Goal: Task Accomplishment & Management: Use online tool/utility

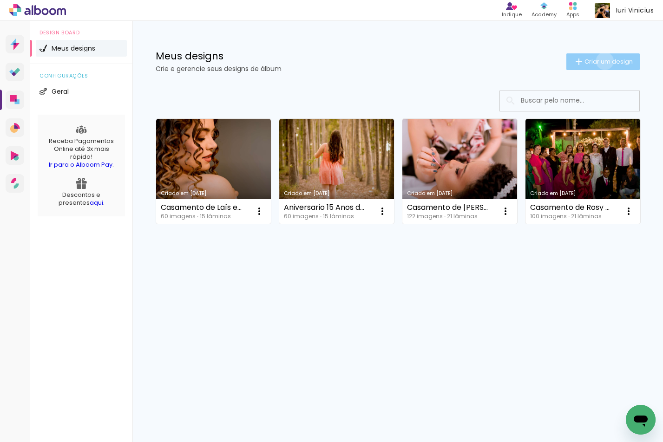
click at [603, 61] on span "Criar um design" at bounding box center [608, 62] width 48 height 6
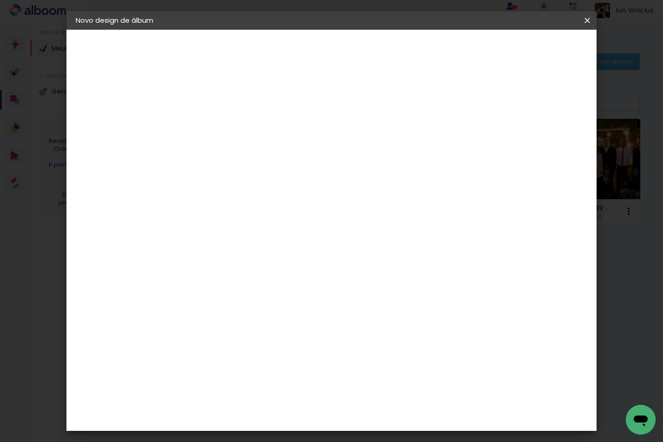
click at [228, 126] on input at bounding box center [228, 125] width 0 height 14
type input "Ensaio de Vanessa e Carlos"
type paper-input "Ensaio de Vanessa e Carlos"
click at [0, 0] on slot "Avançar" at bounding box center [0, 0] width 0 height 0
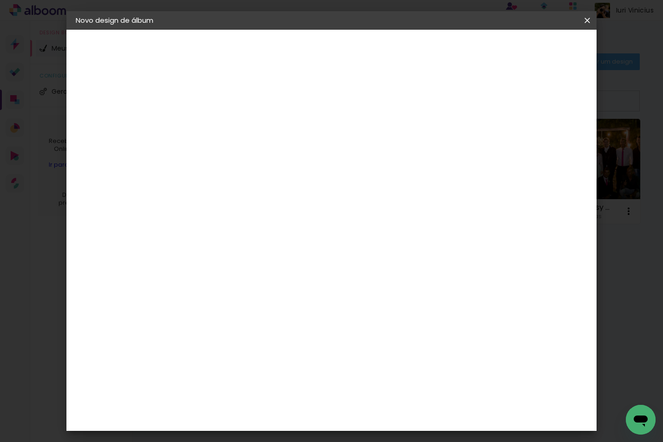
click at [0, 0] on slot "Avançar" at bounding box center [0, 0] width 0 height 0
click at [290, 194] on span "20 × 30" at bounding box center [268, 203] width 43 height 19
click at [0, 0] on slot "Avançar" at bounding box center [0, 0] width 0 height 0
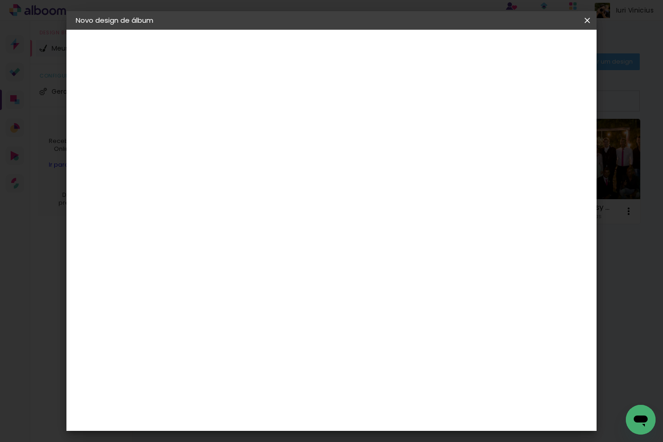
click at [529, 48] on span "Iniciar design" at bounding box center [508, 49] width 42 height 7
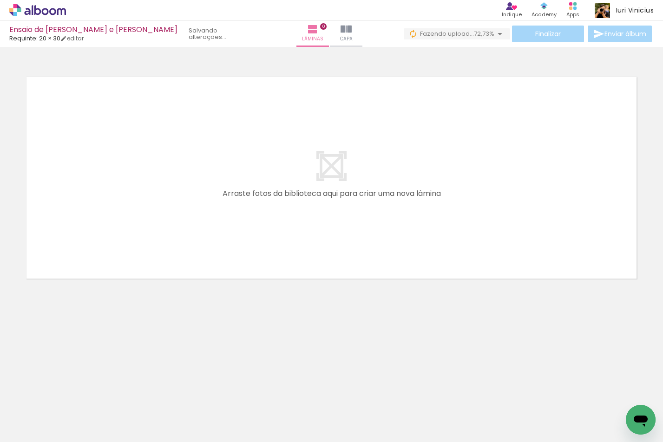
scroll to position [0, 2278]
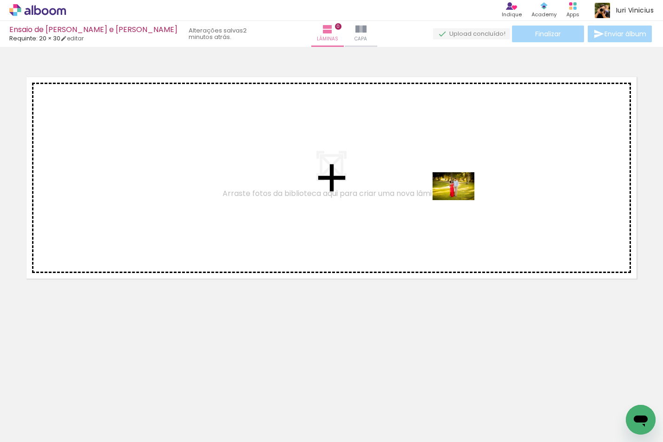
drag, startPoint x: 617, startPoint y: 406, endPoint x: 442, endPoint y: 189, distance: 278.2
click at [441, 185] on quentale-workspace at bounding box center [331, 221] width 663 height 442
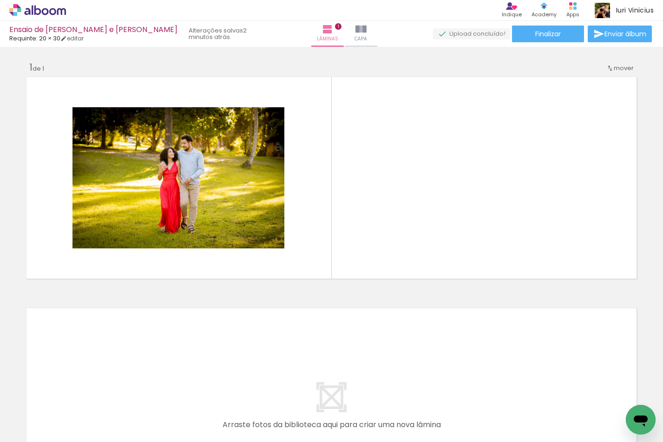
scroll to position [0, 276]
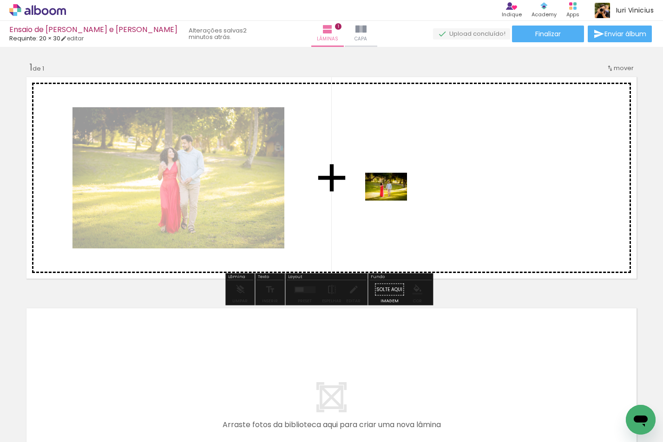
drag, startPoint x: 187, startPoint y: 413, endPoint x: 393, endPoint y: 201, distance: 296.0
click at [393, 201] on quentale-workspace at bounding box center [331, 221] width 663 height 442
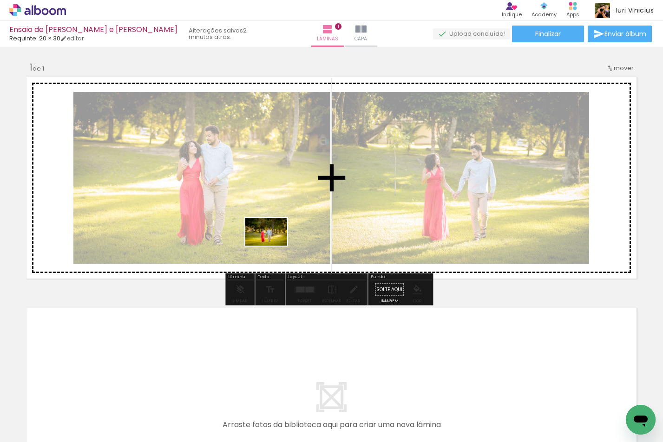
drag, startPoint x: 233, startPoint y: 412, endPoint x: 277, endPoint y: 232, distance: 184.7
click at [275, 236] on quentale-workspace at bounding box center [331, 221] width 663 height 442
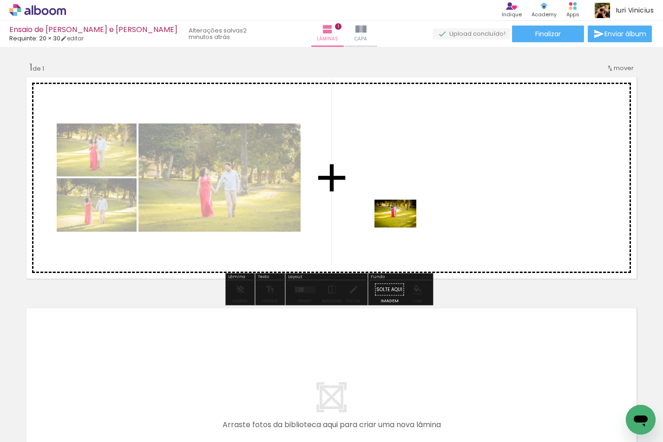
drag, startPoint x: 286, startPoint y: 412, endPoint x: 402, endPoint y: 228, distance: 217.8
click at [402, 228] on quentale-workspace at bounding box center [331, 221] width 663 height 442
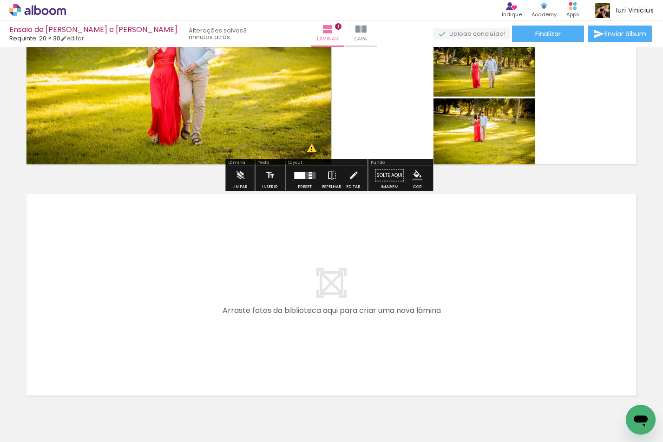
scroll to position [162, 0]
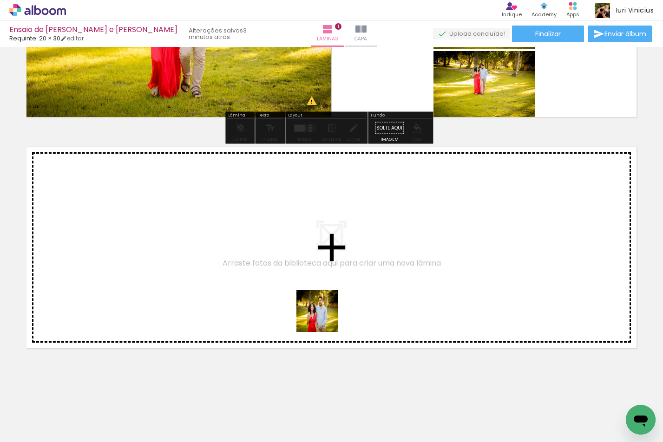
drag, startPoint x: 339, startPoint y: 414, endPoint x: 317, endPoint y: 295, distance: 121.5
click at [317, 295] on quentale-workspace at bounding box center [331, 221] width 663 height 442
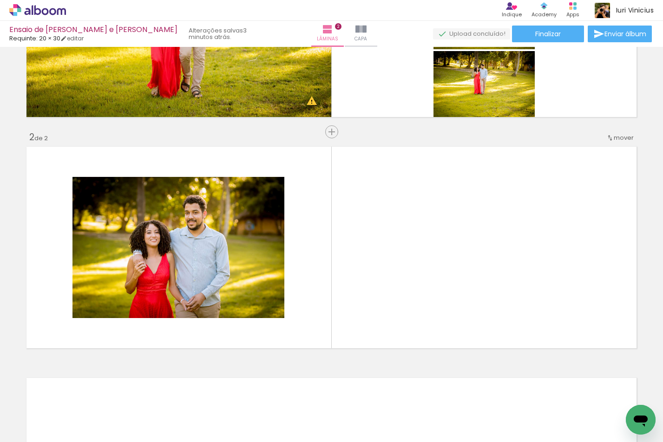
scroll to position [194, 0]
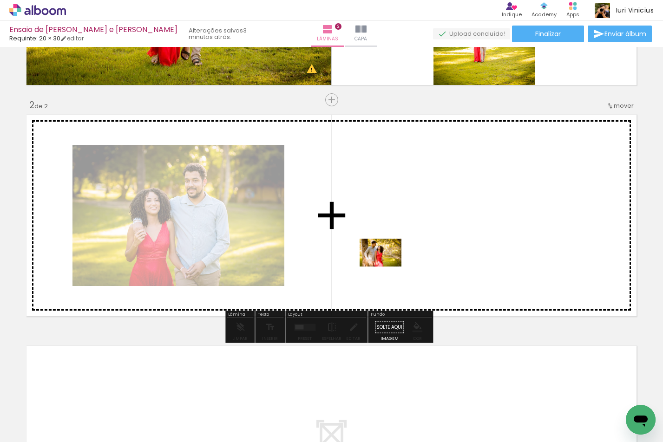
drag, startPoint x: 387, startPoint y: 403, endPoint x: 387, endPoint y: 264, distance: 138.4
click at [387, 264] on quentale-workspace at bounding box center [331, 221] width 663 height 442
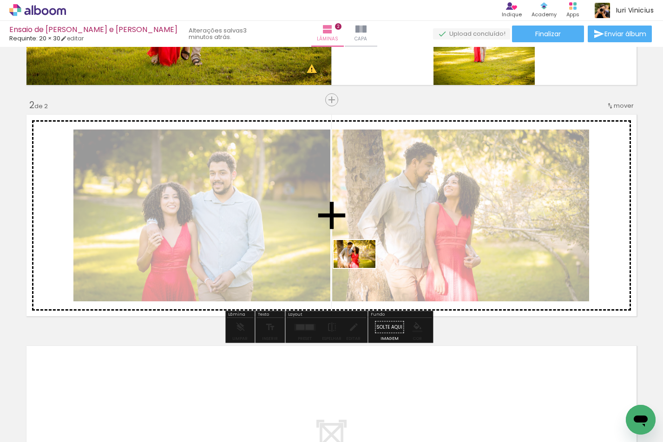
drag, startPoint x: 445, startPoint y: 415, endPoint x: 361, endPoint y: 268, distance: 169.1
click at [361, 268] on quentale-workspace at bounding box center [331, 221] width 663 height 442
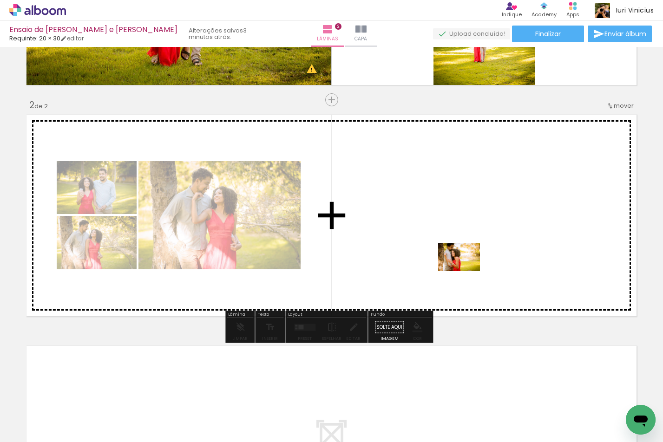
drag, startPoint x: 492, startPoint y: 408, endPoint x: 466, endPoint y: 269, distance: 142.2
click at [466, 269] on quentale-workspace at bounding box center [331, 221] width 663 height 442
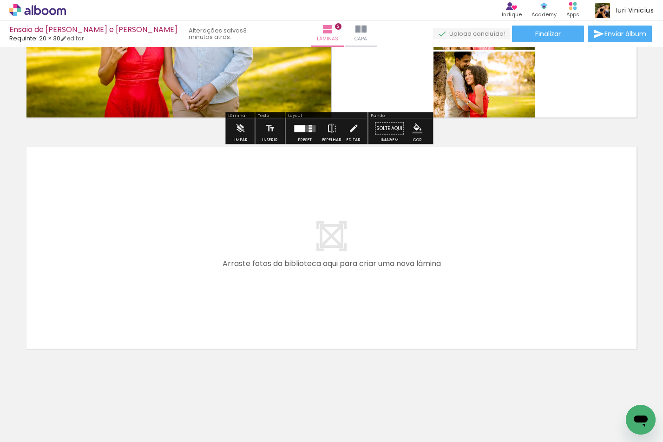
scroll to position [393, 0]
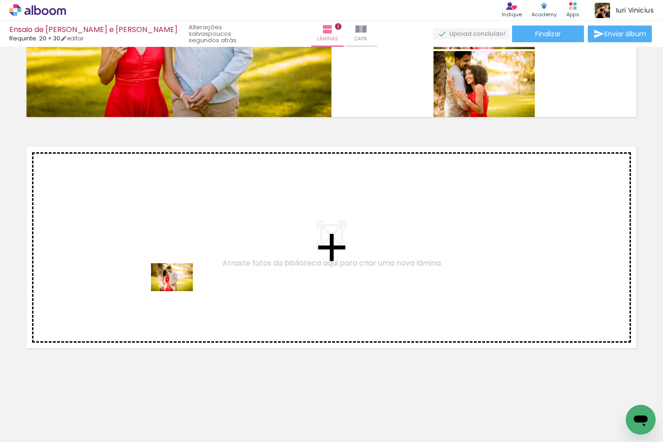
drag, startPoint x: 173, startPoint y: 415, endPoint x: 179, endPoint y: 291, distance: 123.7
click at [179, 291] on quentale-workspace at bounding box center [331, 221] width 663 height 442
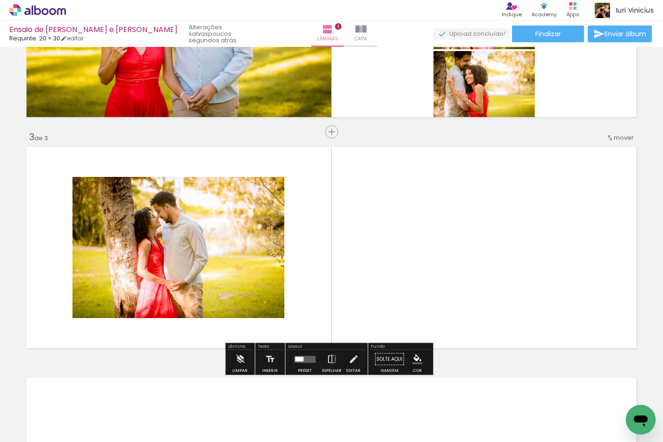
scroll to position [425, 0]
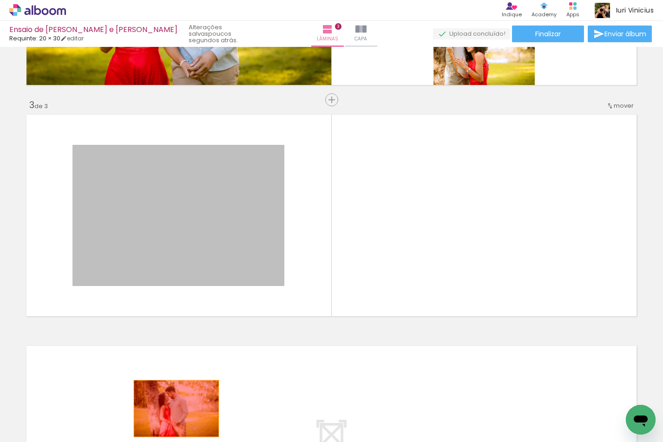
drag, startPoint x: 160, startPoint y: 228, endPoint x: 177, endPoint y: 407, distance: 180.1
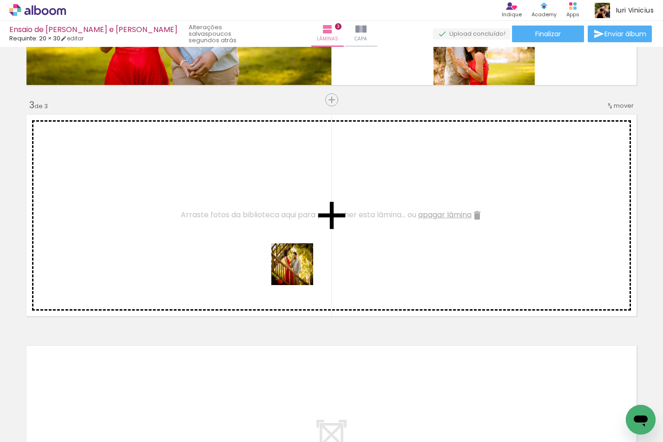
drag, startPoint x: 327, startPoint y: 417, endPoint x: 351, endPoint y: 309, distance: 111.0
click at [293, 251] on quentale-workspace at bounding box center [331, 221] width 663 height 442
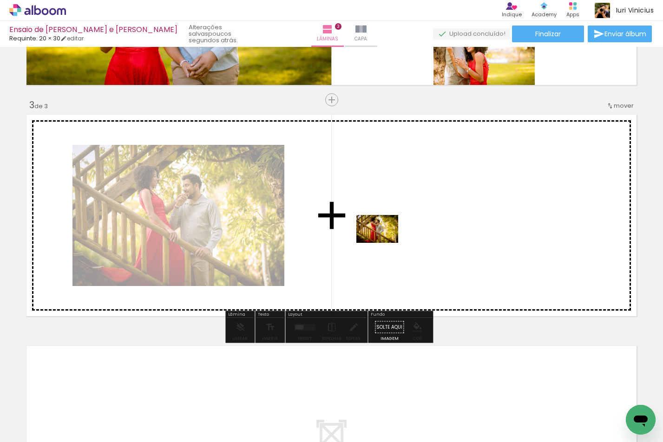
drag, startPoint x: 386, startPoint y: 409, endPoint x: 384, endPoint y: 243, distance: 166.3
click at [384, 243] on quentale-workspace at bounding box center [331, 221] width 663 height 442
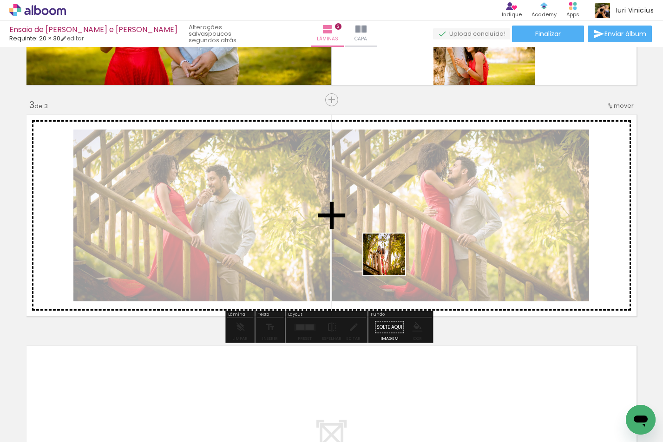
drag, startPoint x: 435, startPoint y: 409, endPoint x: 438, endPoint y: 287, distance: 121.8
click at [384, 246] on quentale-workspace at bounding box center [331, 221] width 663 height 442
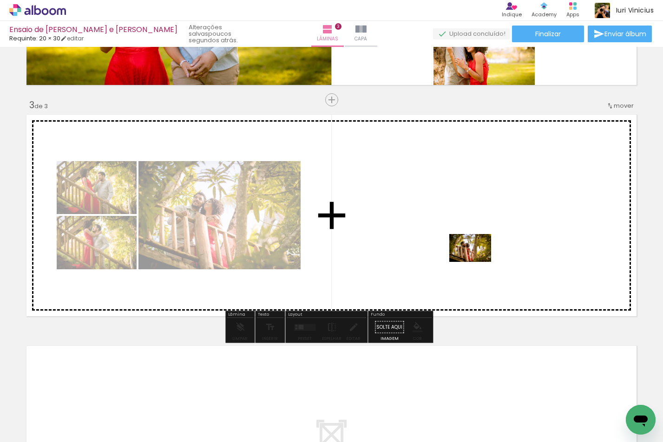
drag, startPoint x: 489, startPoint y: 413, endPoint x: 477, endPoint y: 262, distance: 151.0
click at [477, 262] on quentale-workspace at bounding box center [331, 221] width 663 height 442
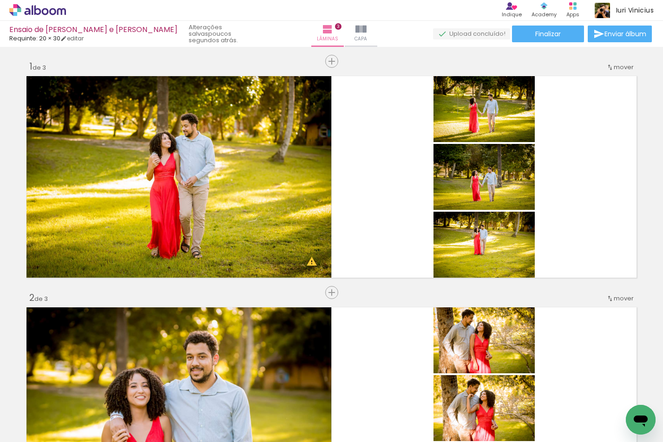
scroll to position [0, 0]
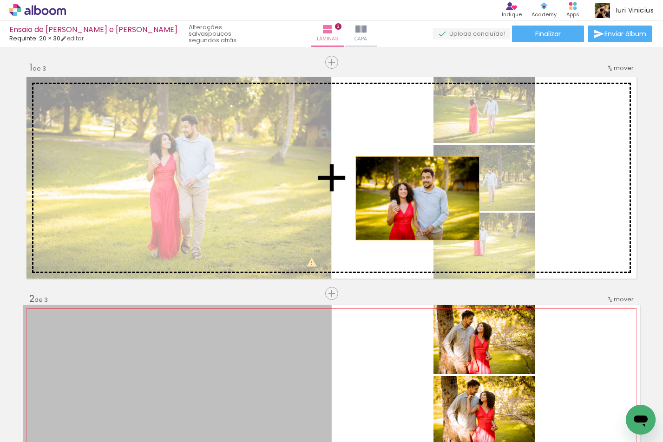
drag, startPoint x: 270, startPoint y: 341, endPoint x: 418, endPoint y: 190, distance: 211.2
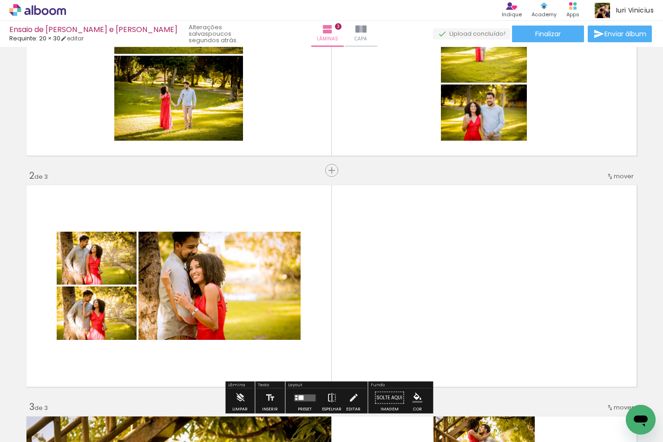
scroll to position [186, 0]
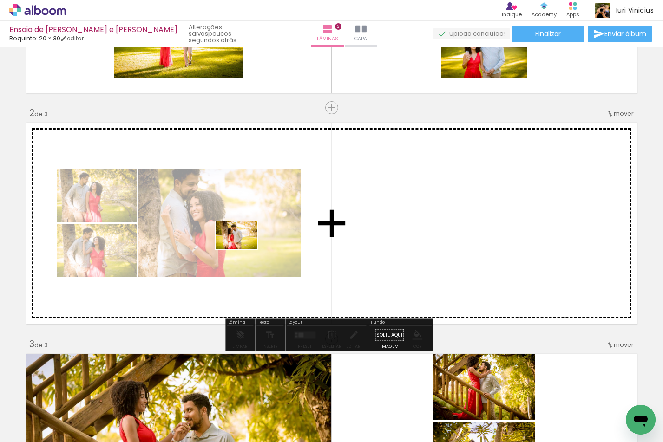
drag, startPoint x: 179, startPoint y: 399, endPoint x: 243, endPoint y: 249, distance: 162.8
click at [243, 249] on quentale-workspace at bounding box center [331, 221] width 663 height 442
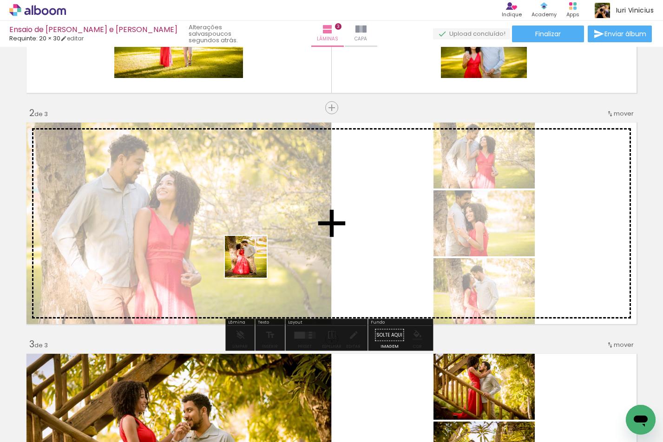
drag, startPoint x: 226, startPoint y: 411, endPoint x: 254, endPoint y: 256, distance: 156.8
click at [254, 256] on quentale-workspace at bounding box center [331, 221] width 663 height 442
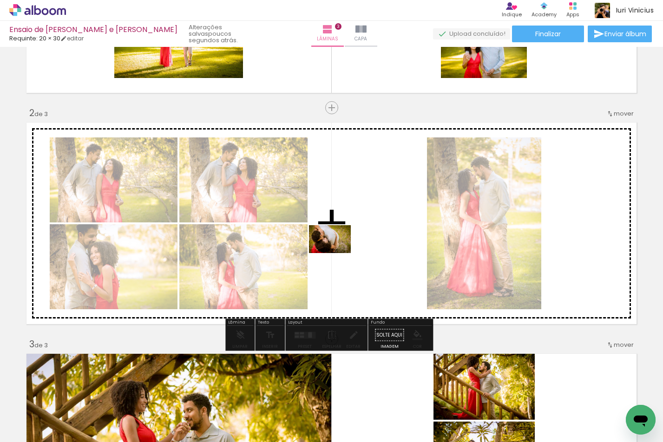
drag, startPoint x: 277, startPoint y: 414, endPoint x: 337, endPoint y: 252, distance: 172.9
click at [337, 253] on quentale-workspace at bounding box center [331, 221] width 663 height 442
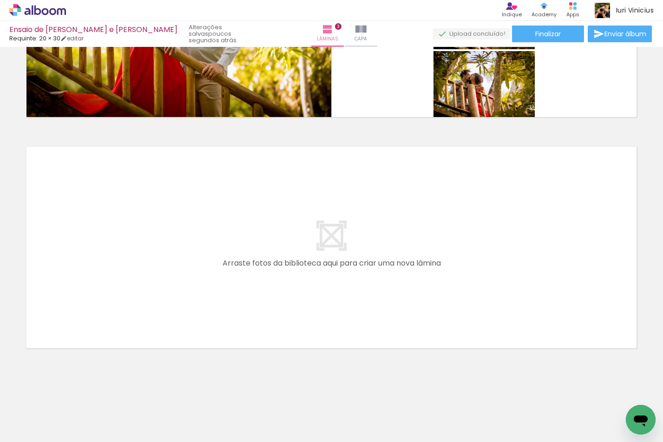
scroll to position [0, 925]
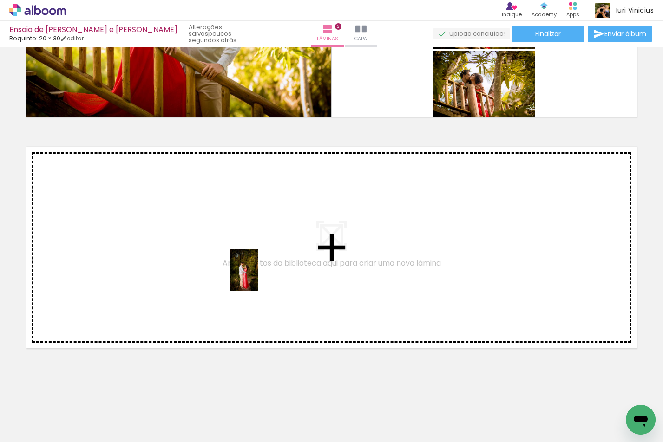
drag, startPoint x: 256, startPoint y: 411, endPoint x: 258, endPoint y: 277, distance: 133.8
click at [258, 277] on quentale-workspace at bounding box center [331, 221] width 663 height 442
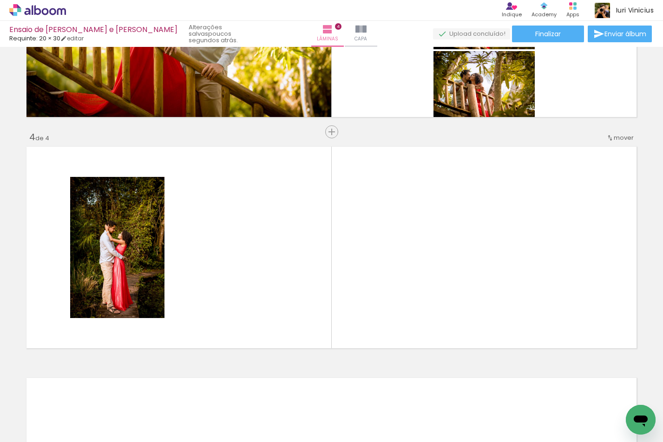
scroll to position [656, 0]
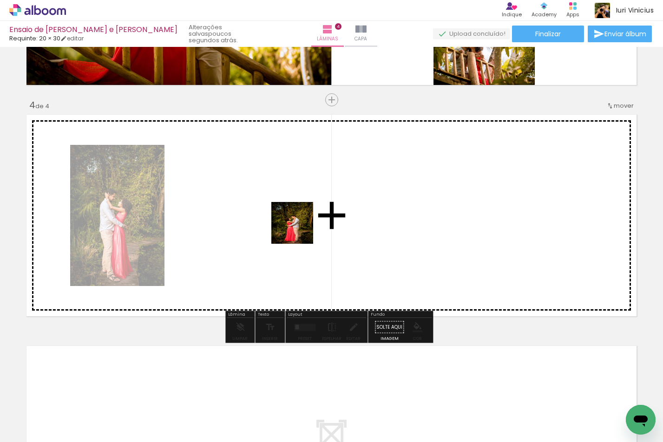
drag, startPoint x: 317, startPoint y: 419, endPoint x: 299, endPoint y: 230, distance: 189.5
click at [299, 230] on quentale-workspace at bounding box center [331, 221] width 663 height 442
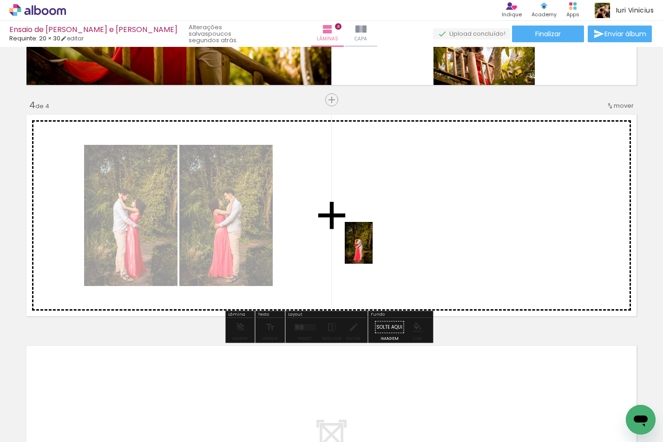
drag, startPoint x: 368, startPoint y: 415, endPoint x: 373, endPoint y: 250, distance: 165.5
click at [373, 250] on quentale-workspace at bounding box center [331, 221] width 663 height 442
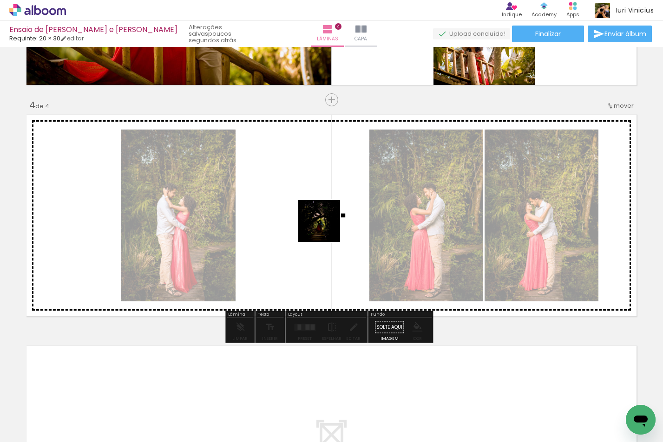
drag, startPoint x: 420, startPoint y: 415, endPoint x: 326, endPoint y: 228, distance: 209.6
click at [326, 228] on quentale-workspace at bounding box center [331, 221] width 663 height 442
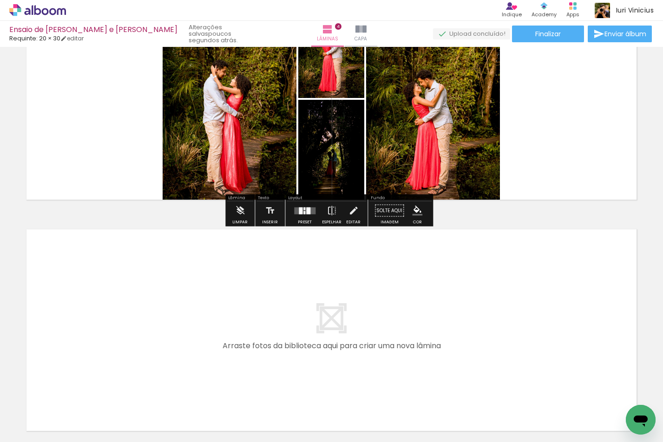
scroll to position [796, 0]
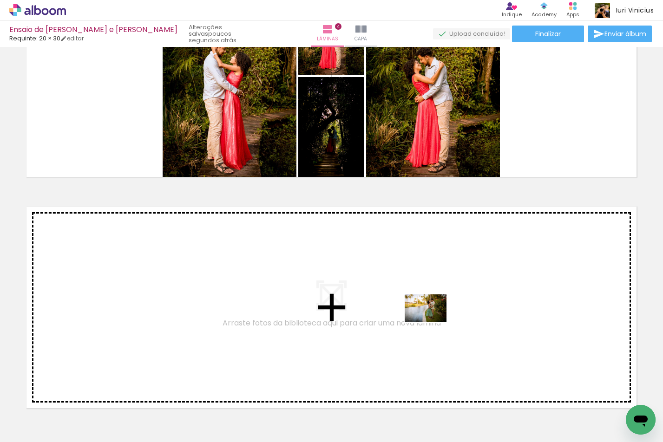
drag, startPoint x: 465, startPoint y: 396, endPoint x: 433, endPoint y: 322, distance: 80.3
click at [433, 322] on quentale-workspace at bounding box center [331, 221] width 663 height 442
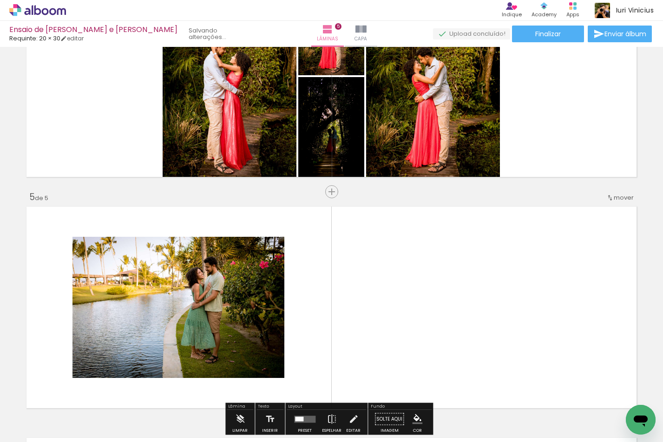
scroll to position [888, 0]
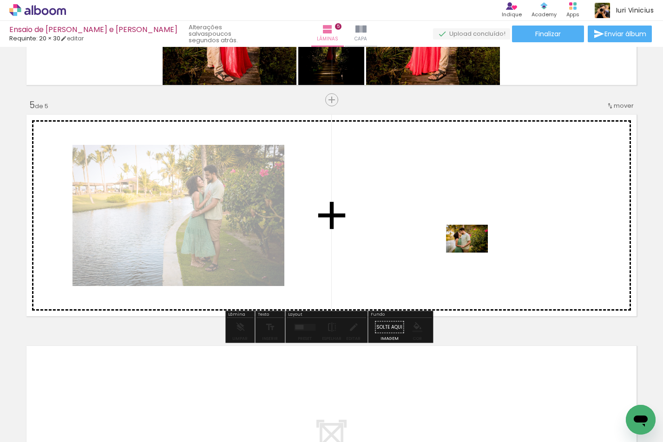
drag, startPoint x: 523, startPoint y: 407, endPoint x: 474, endPoint y: 253, distance: 161.3
click at [474, 253] on quentale-workspace at bounding box center [331, 221] width 663 height 442
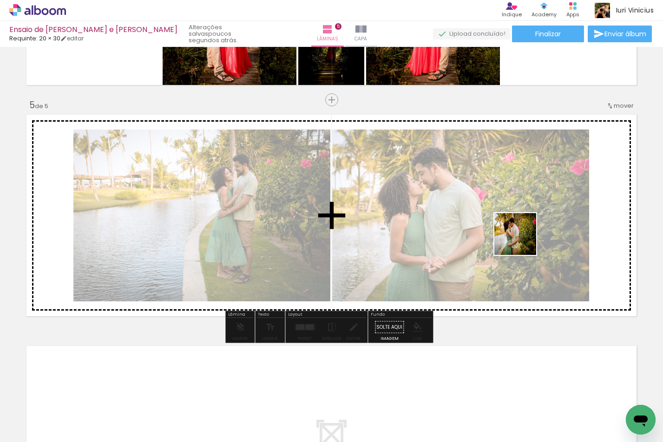
drag, startPoint x: 572, startPoint y: 407, endPoint x: 514, endPoint y: 213, distance: 203.1
click at [514, 213] on quentale-workspace at bounding box center [331, 221] width 663 height 442
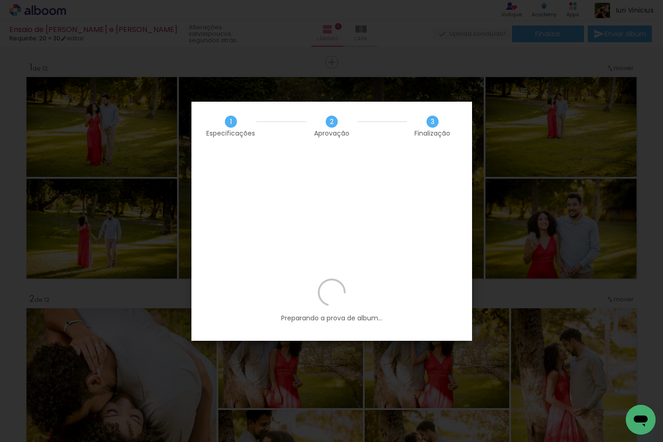
scroll to position [0, 2278]
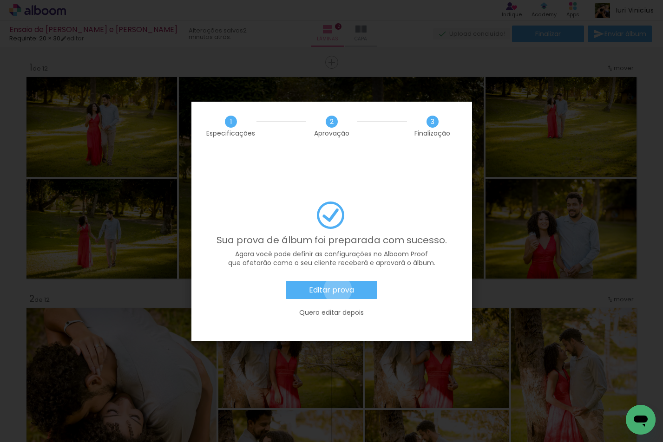
click at [0, 0] on slot "Editar prova" at bounding box center [0, 0] width 0 height 0
